Goal: Information Seeking & Learning: Learn about a topic

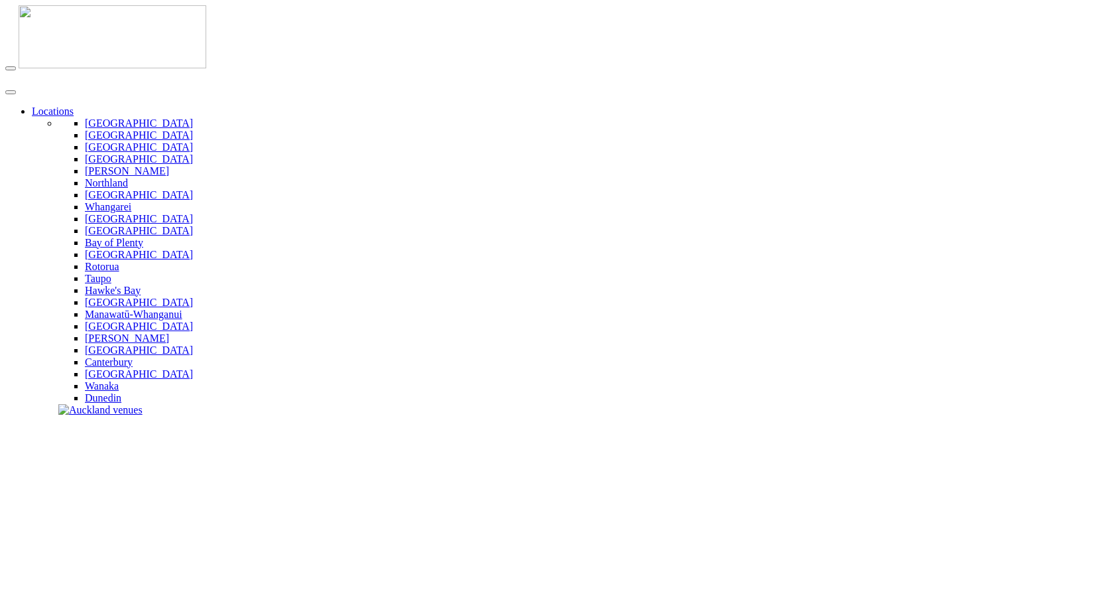
type input "**********"
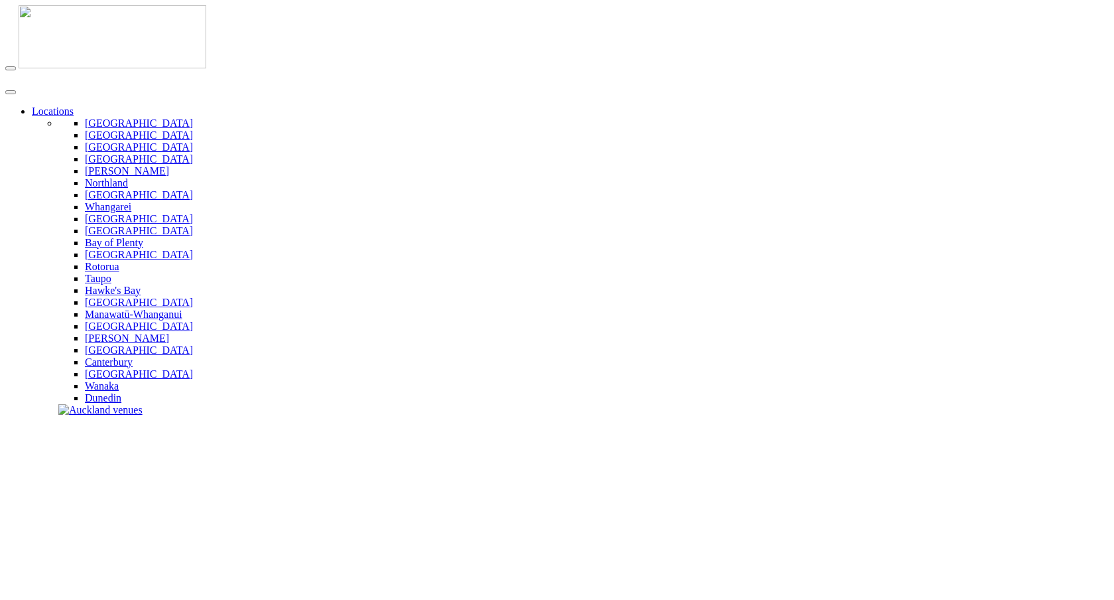
type input "**********"
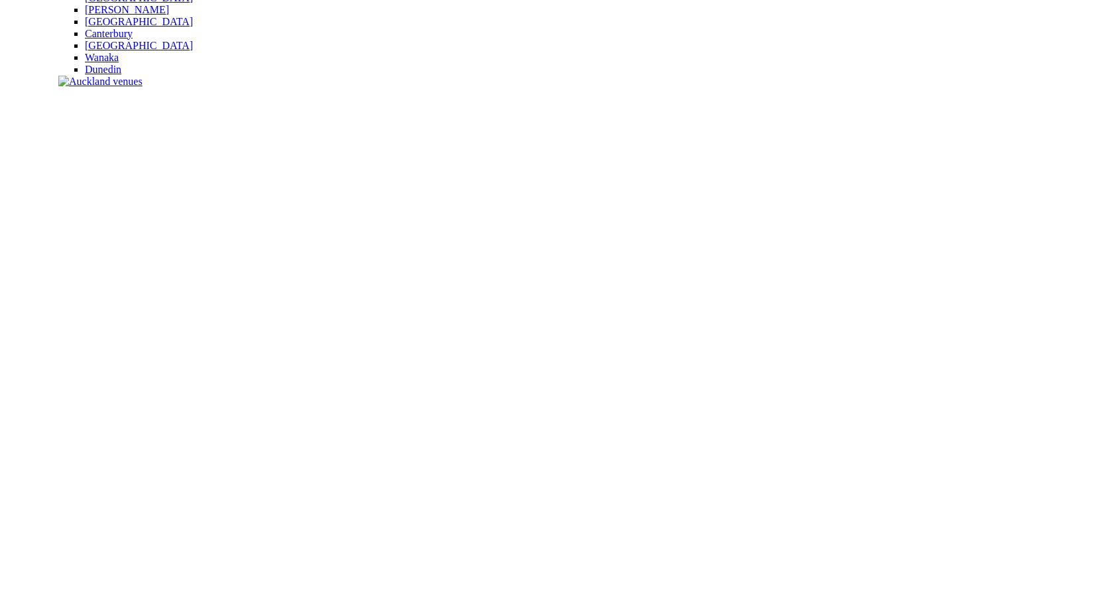
scroll to position [398, 0]
